Goal: Go to known website: Go to known website

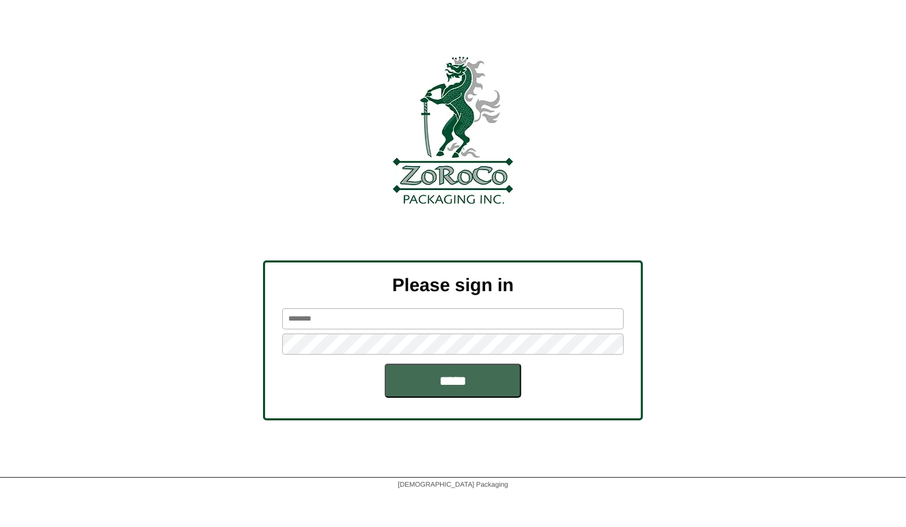
type input "*******"
click at [439, 387] on input "*****" at bounding box center [453, 380] width 137 height 34
